Goal: Task Accomplishment & Management: Manage account settings

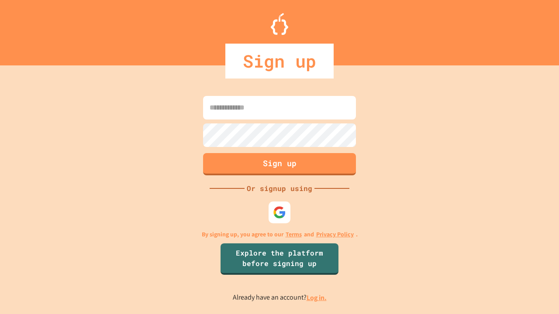
click at [317, 298] on link "Log in." at bounding box center [317, 297] width 20 height 9
